Goal: Task Accomplishment & Management: Manage account settings

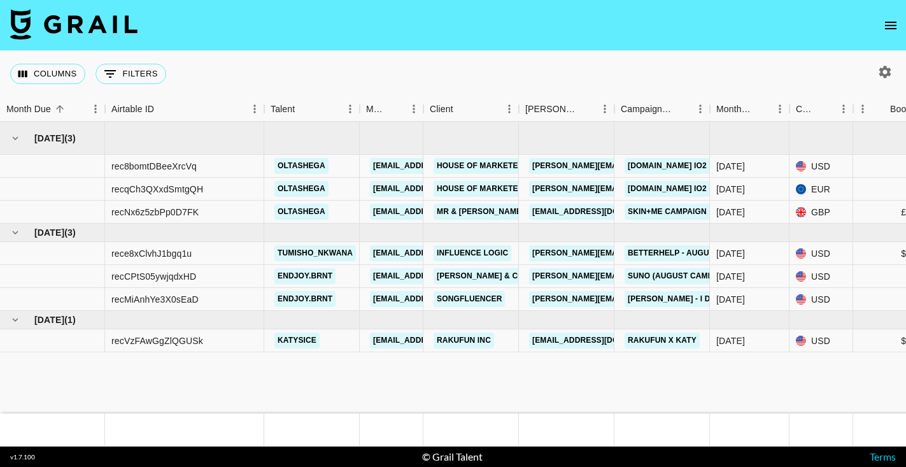
click at [891, 22] on icon "open drawer" at bounding box center [890, 26] width 11 height 8
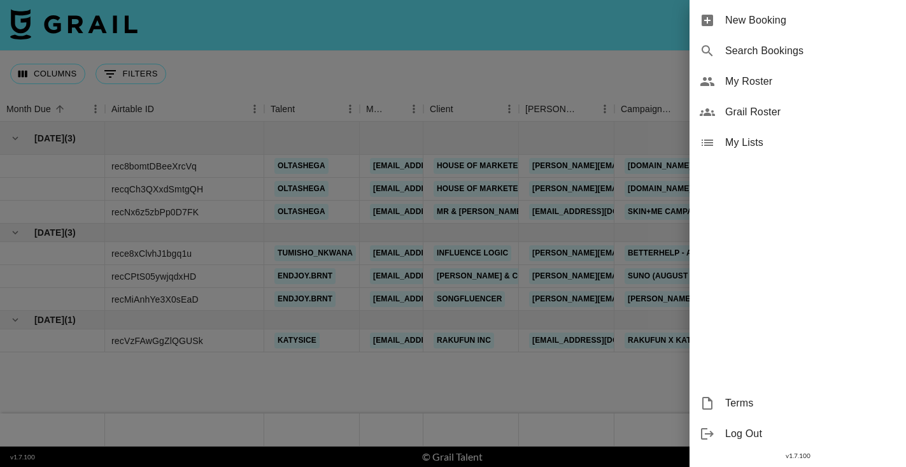
click at [753, 79] on span "My Roster" at bounding box center [810, 81] width 171 height 15
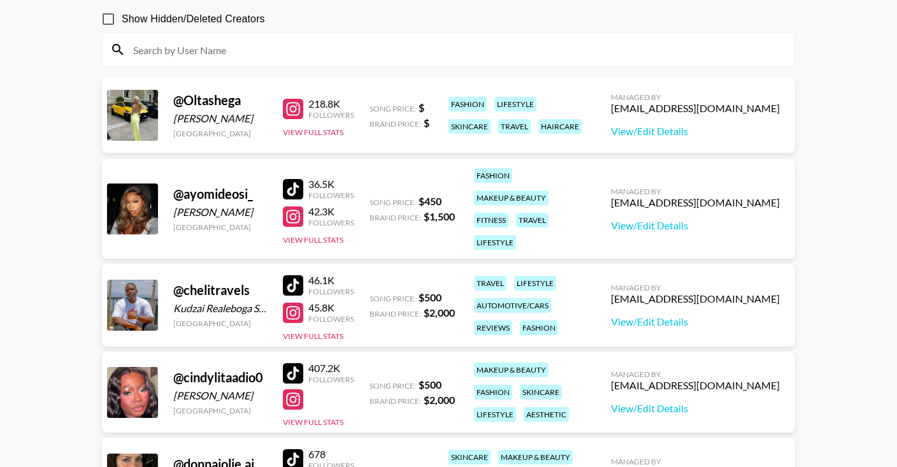
scroll to position [122, 0]
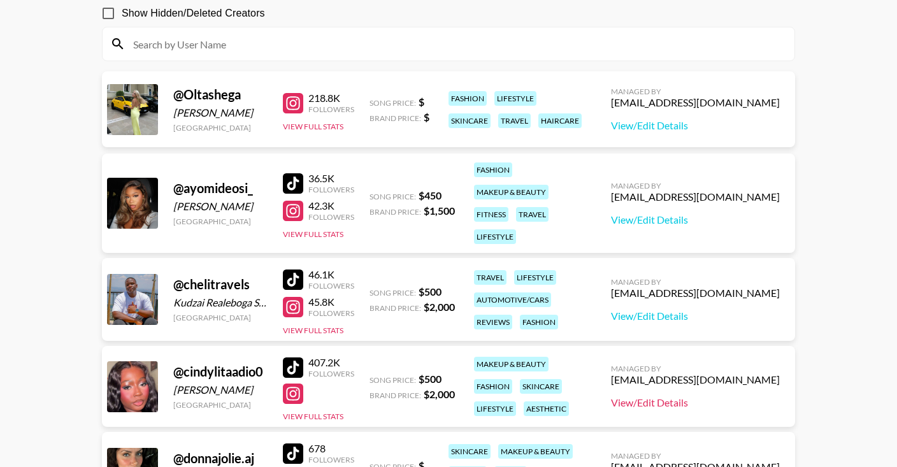
click at [626, 402] on link "View/Edit Details" at bounding box center [695, 402] width 169 height 13
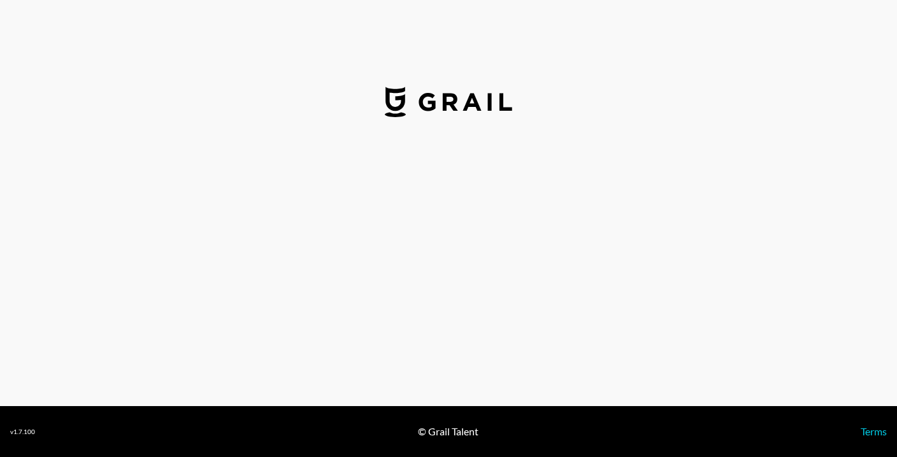
select select "USD"
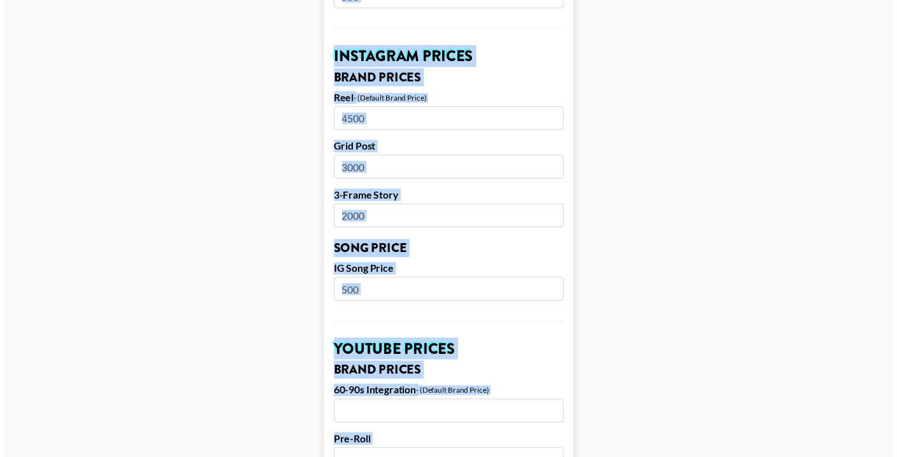
scroll to position [565, 0]
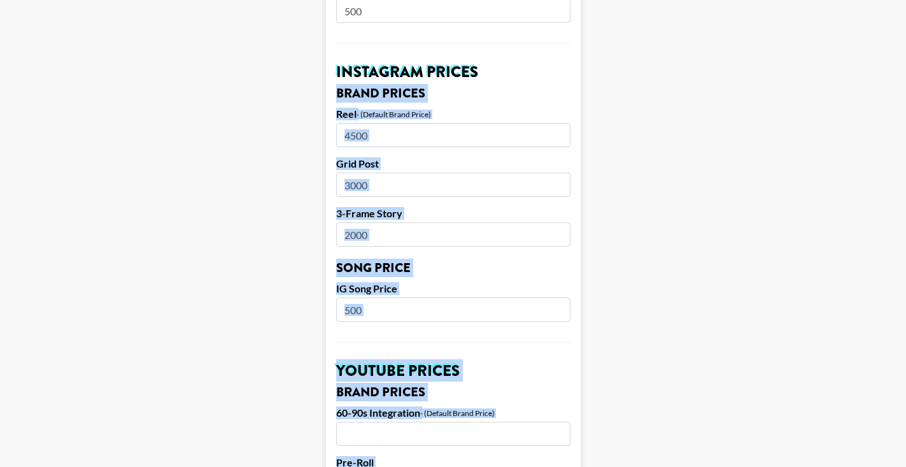
drag, startPoint x: 548, startPoint y: 350, endPoint x: 549, endPoint y: 62, distance: 288.5
click at [549, 62] on form "Airtable ID: recFjliNrDxfE77Xt Manager(s) [EMAIL_ADDRESS][DOMAIN_NAME] ​ TikTok…" at bounding box center [453, 298] width 255 height 1585
click at [537, 110] on div "Reel - (Default Brand Price)" at bounding box center [453, 115] width 234 height 15
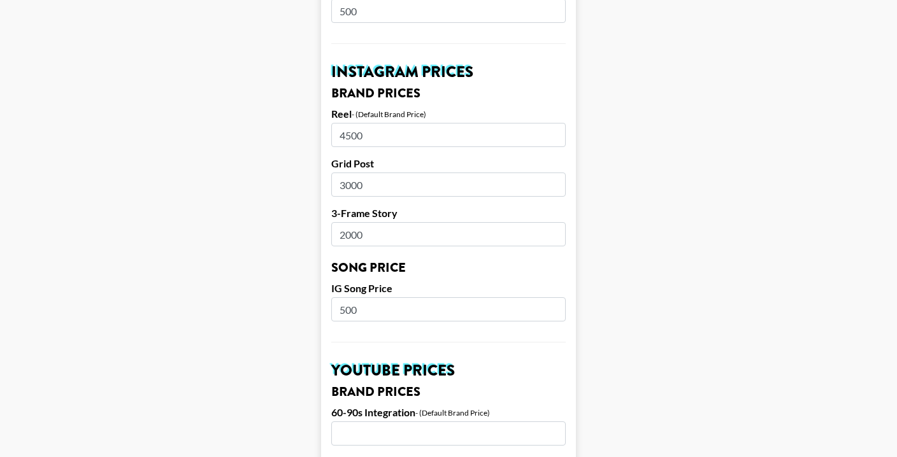
click at [858, 128] on main "Airtable ID: recFjliNrDxfE77Xt Manager(s) [EMAIL_ADDRESS][DOMAIN_NAME] ​ TikTok…" at bounding box center [448, 298] width 876 height 1585
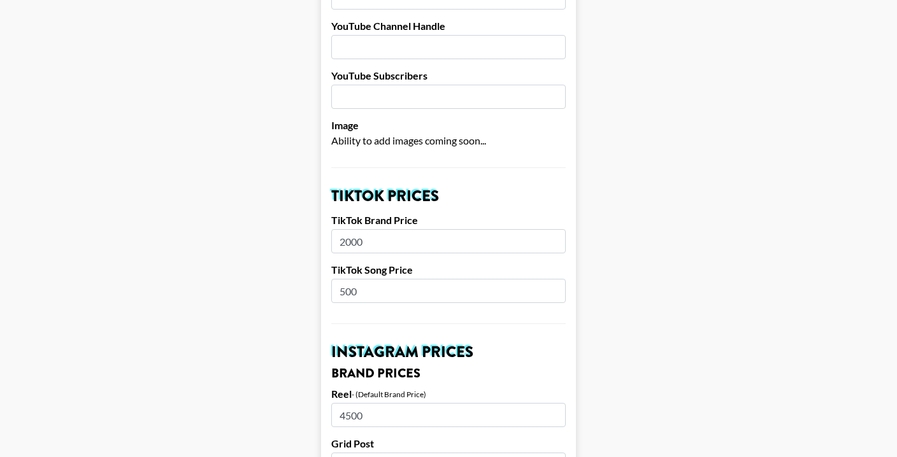
scroll to position [437, 0]
